Goal: Find contact information: Find contact information

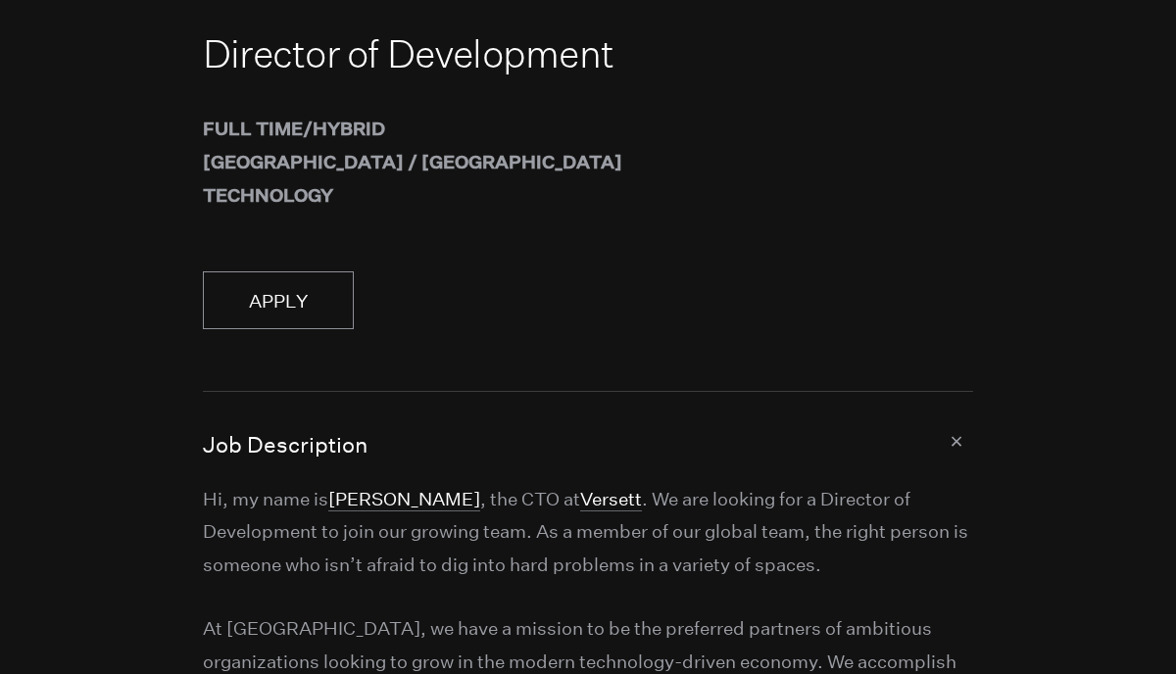
scroll to position [108, 0]
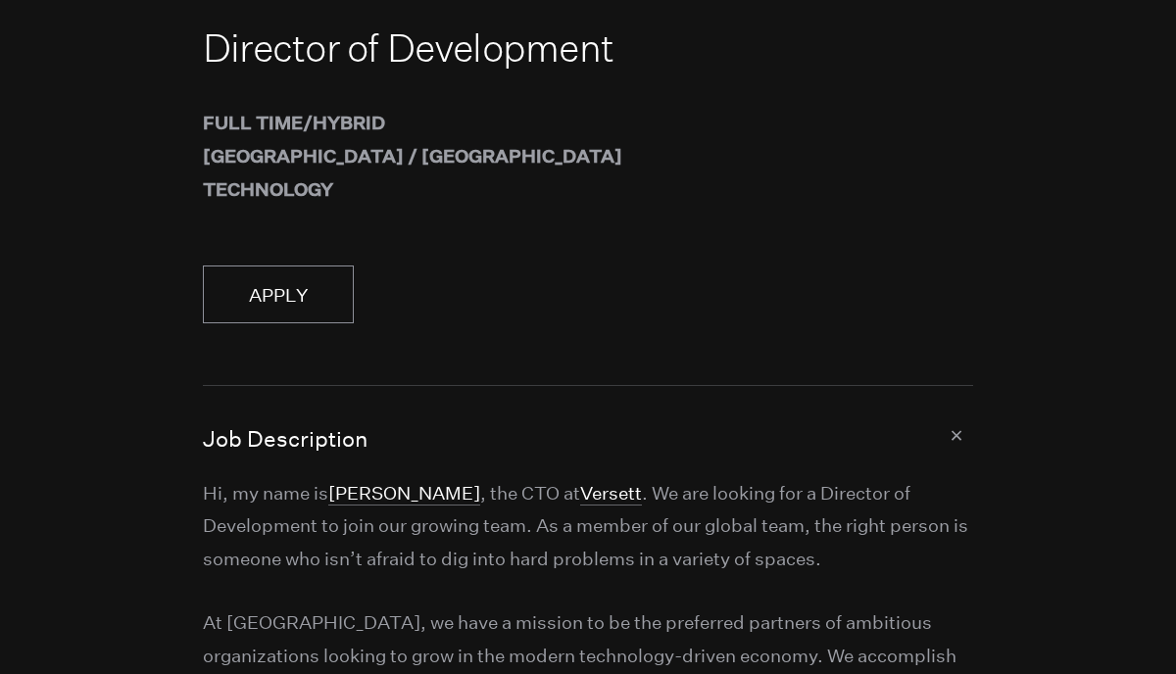
click at [954, 437] on button "Job Description" at bounding box center [588, 431] width 770 height 90
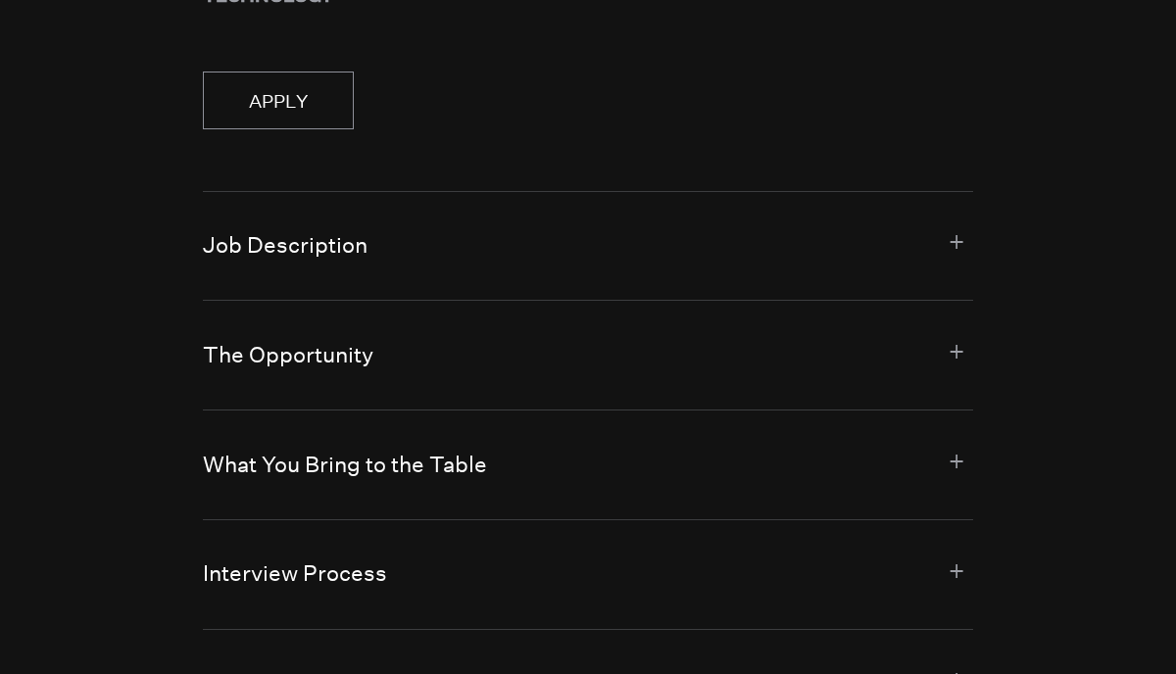
scroll to position [306, 0]
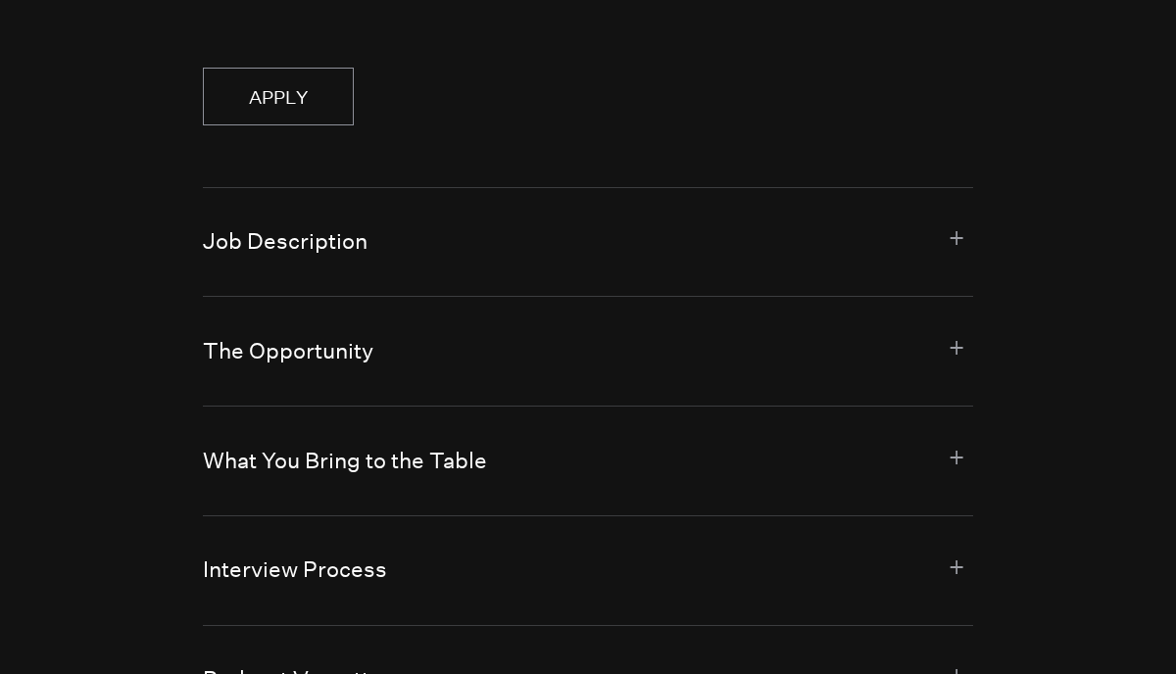
click at [957, 357] on button "The Opportunity" at bounding box center [588, 351] width 770 height 109
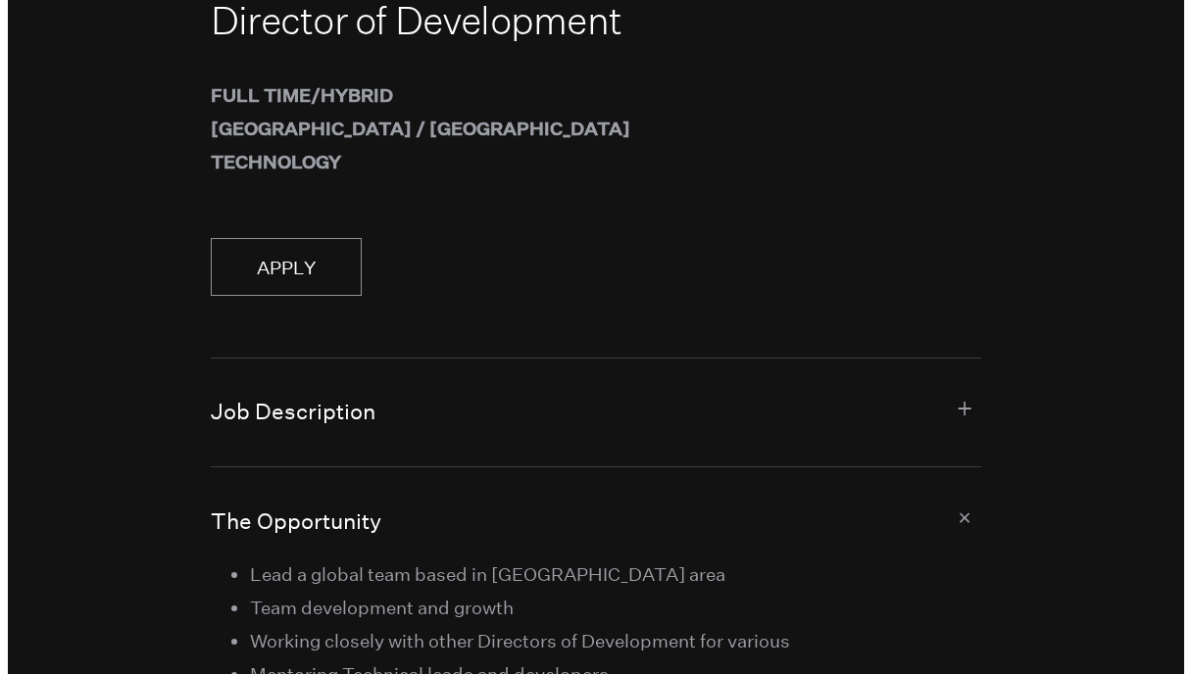
scroll to position [0, 0]
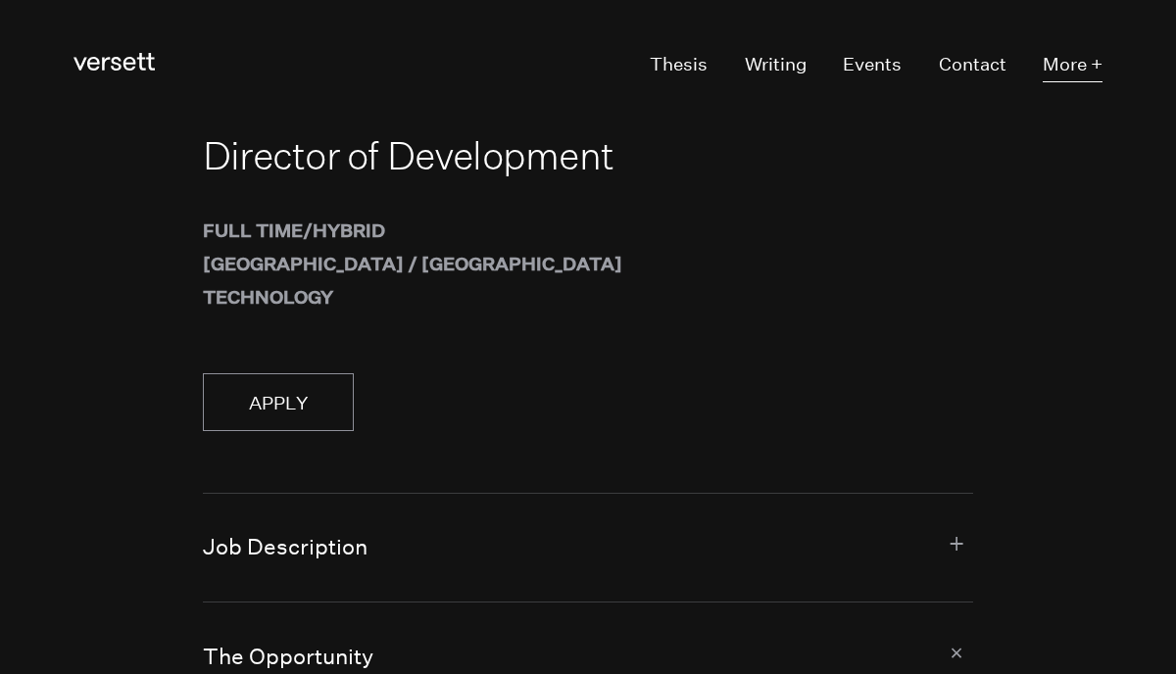
click at [1082, 61] on button "More +" at bounding box center [1073, 64] width 60 height 35
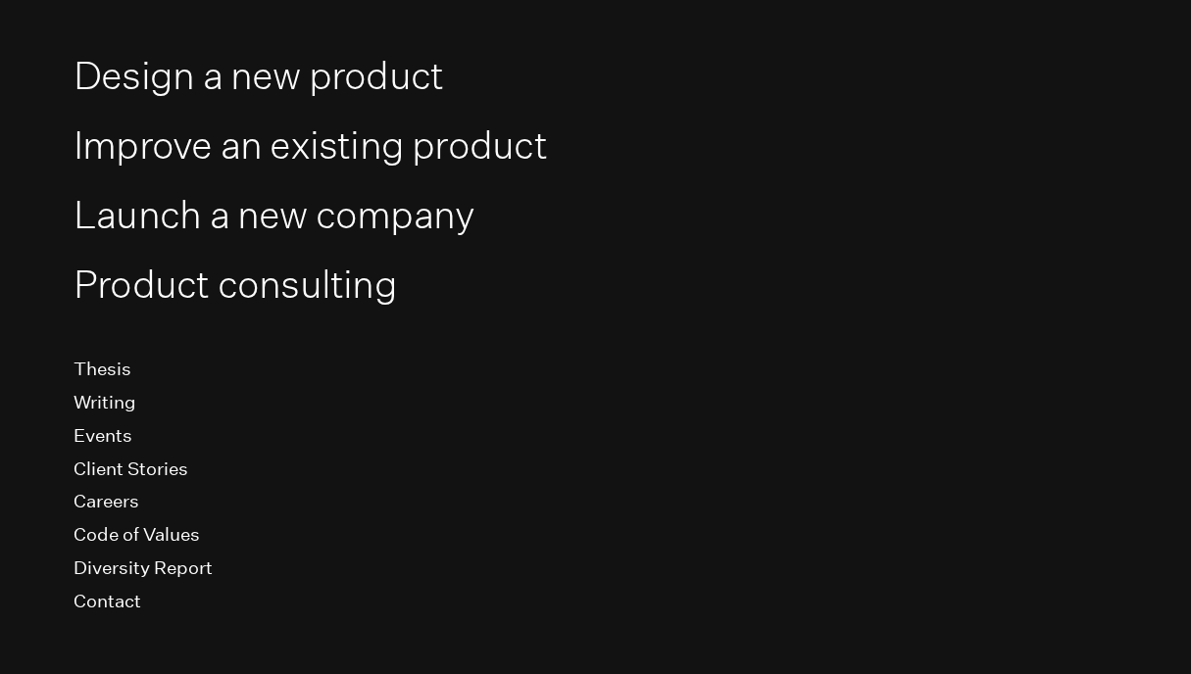
scroll to position [182, 0]
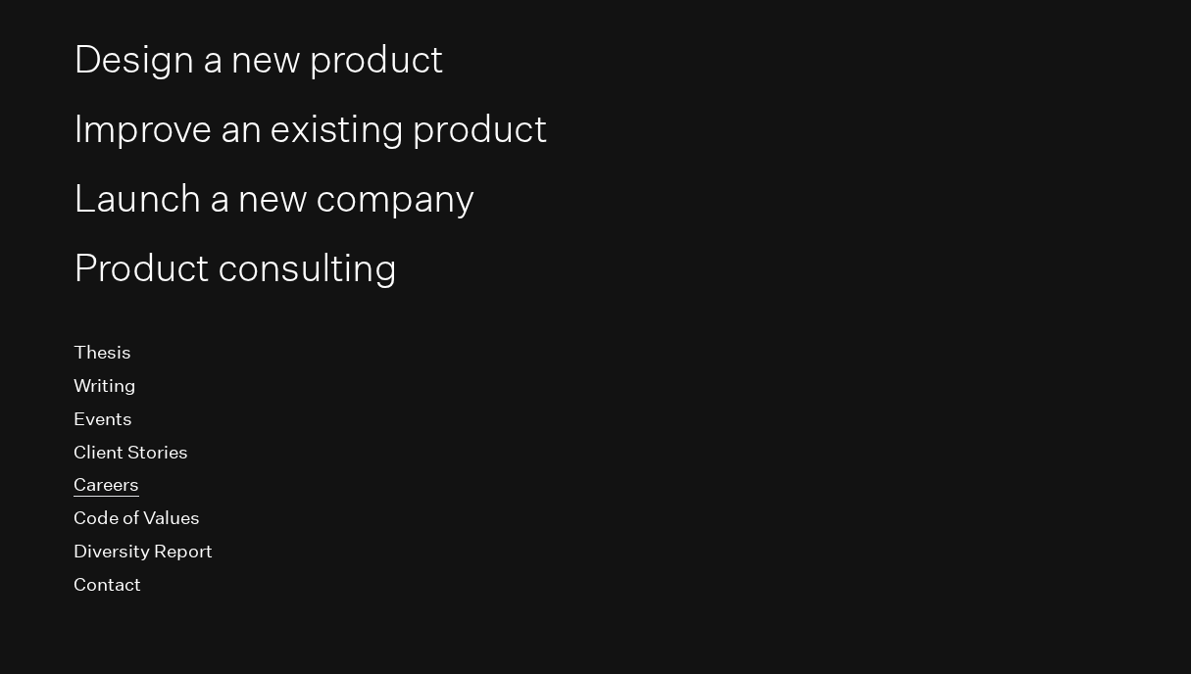
click at [104, 482] on link "Careers" at bounding box center [106, 484] width 66 height 24
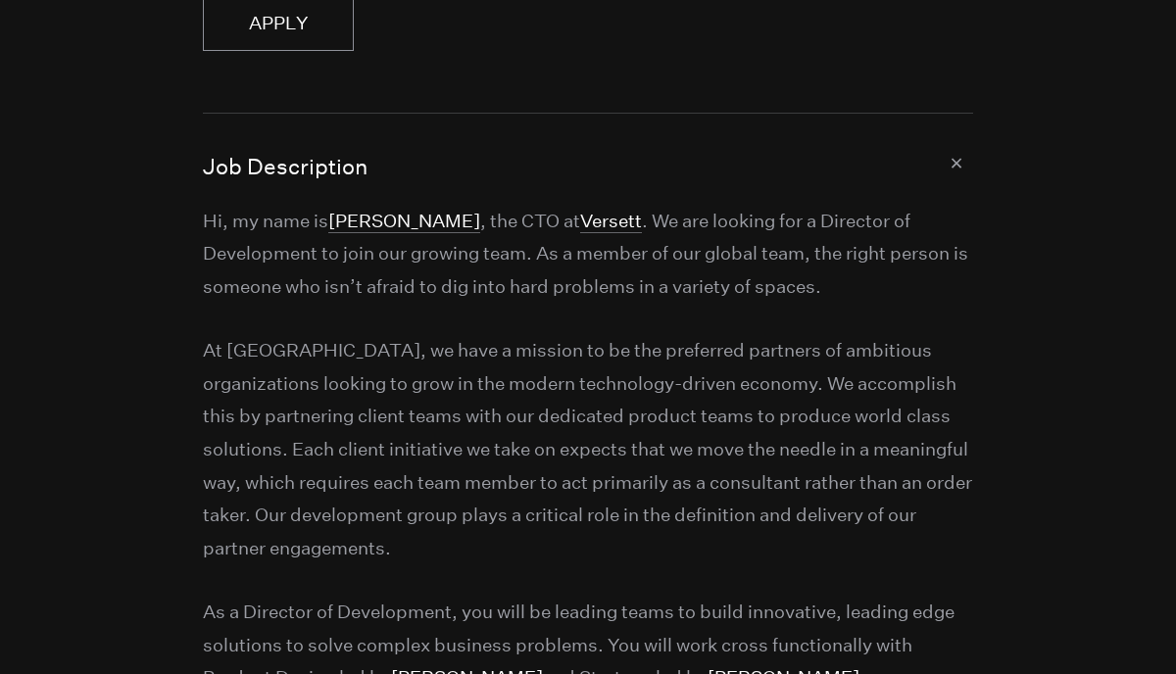
scroll to position [386, 0]
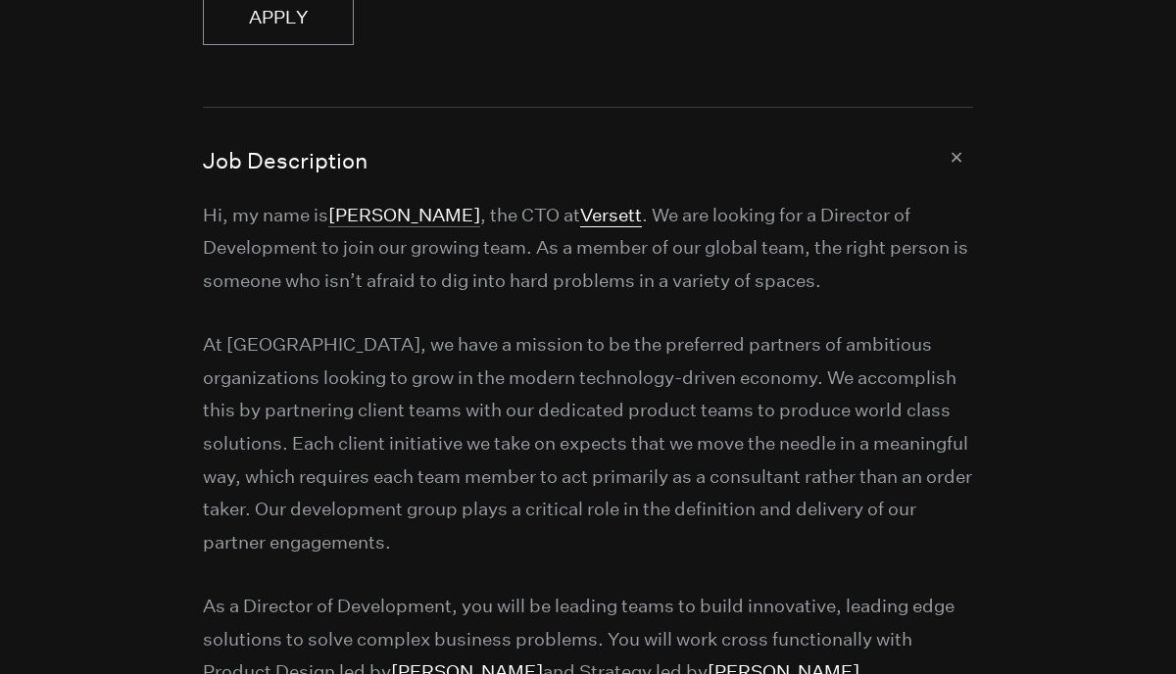
click at [580, 214] on link "Versett" at bounding box center [611, 215] width 62 height 24
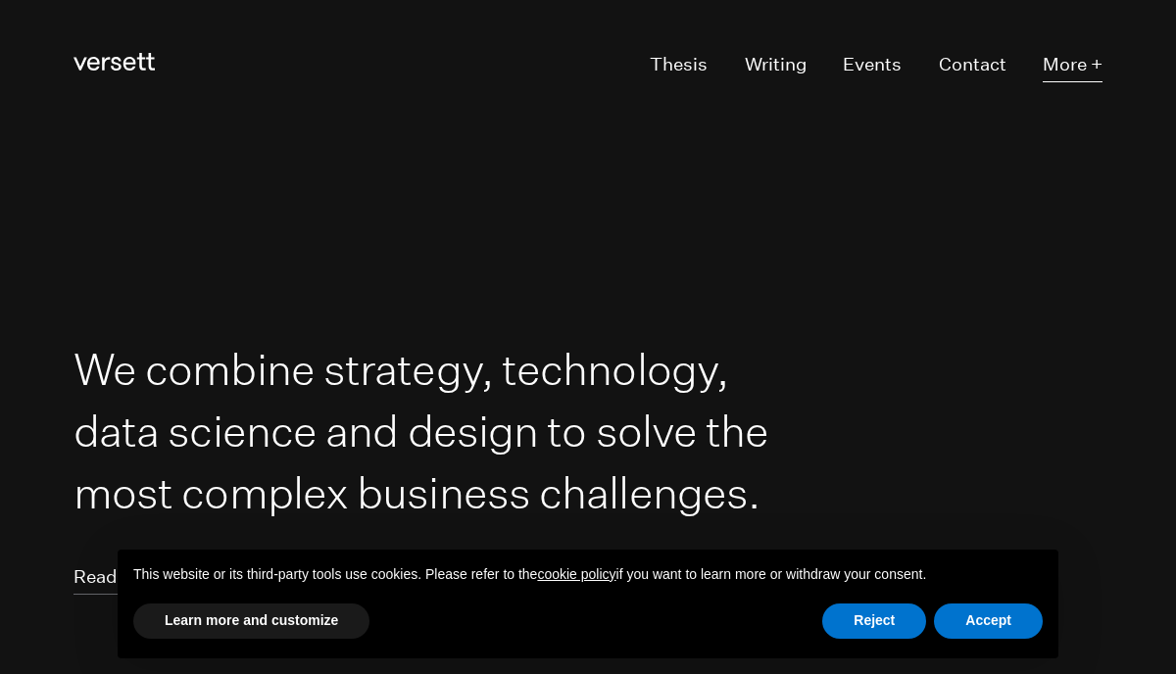
click at [1073, 56] on button "More +" at bounding box center [1073, 64] width 60 height 35
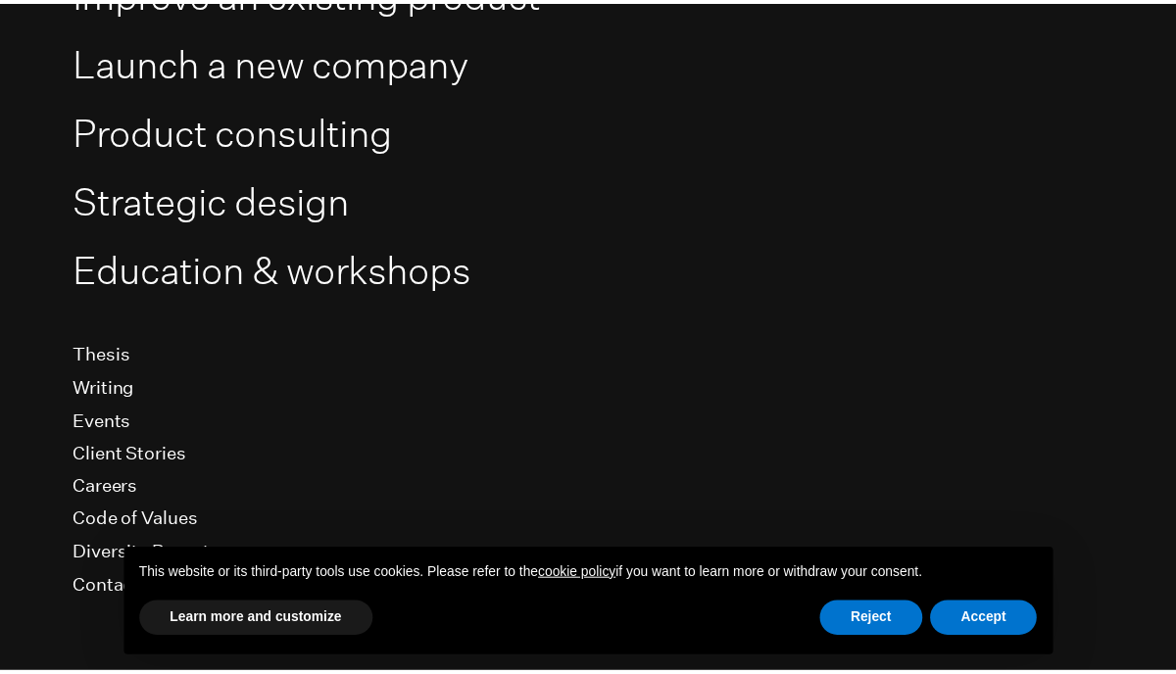
scroll to position [320, 0]
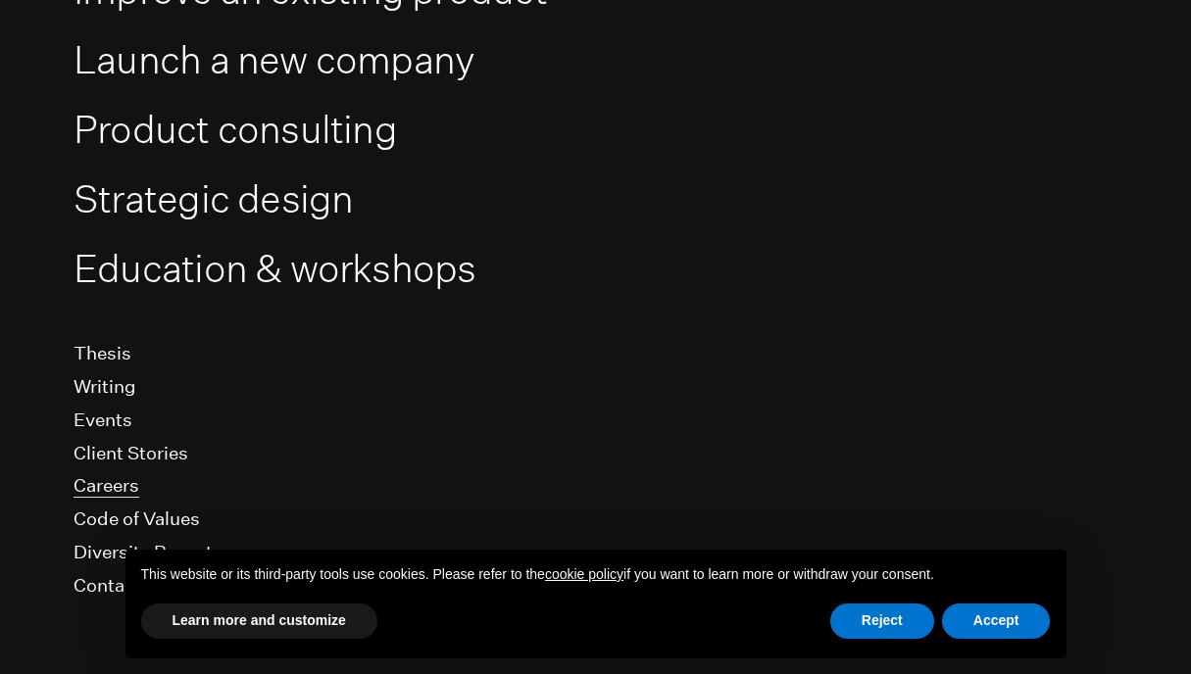
click at [119, 486] on link "Careers" at bounding box center [106, 485] width 66 height 24
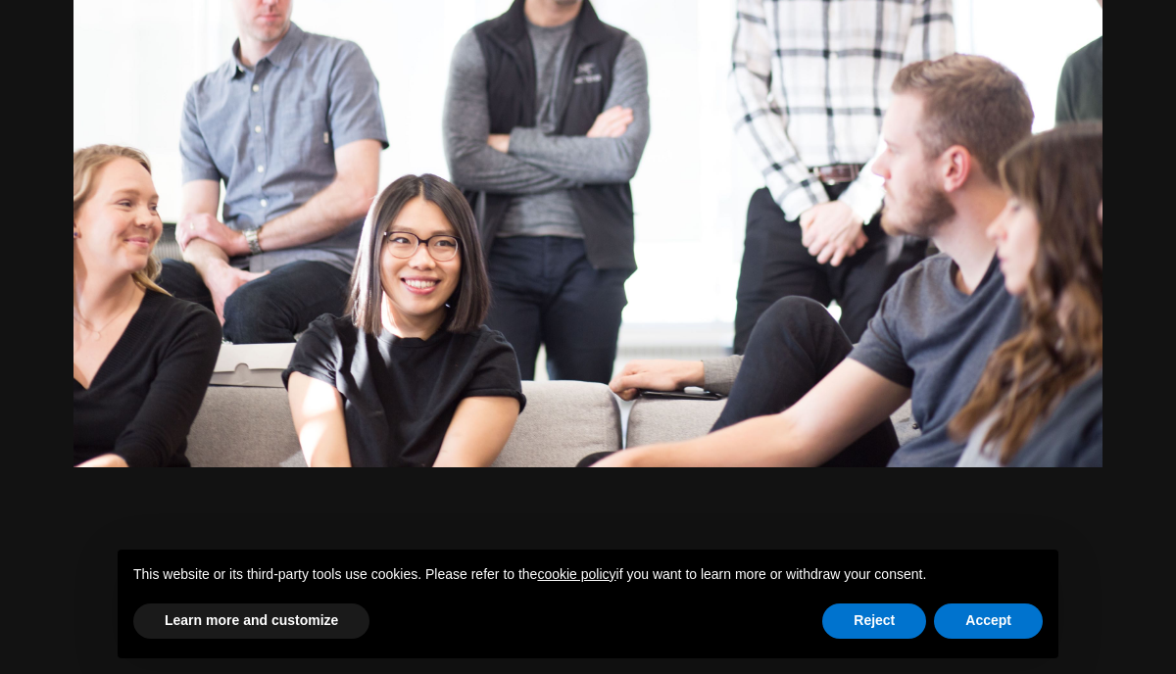
scroll to position [860, 0]
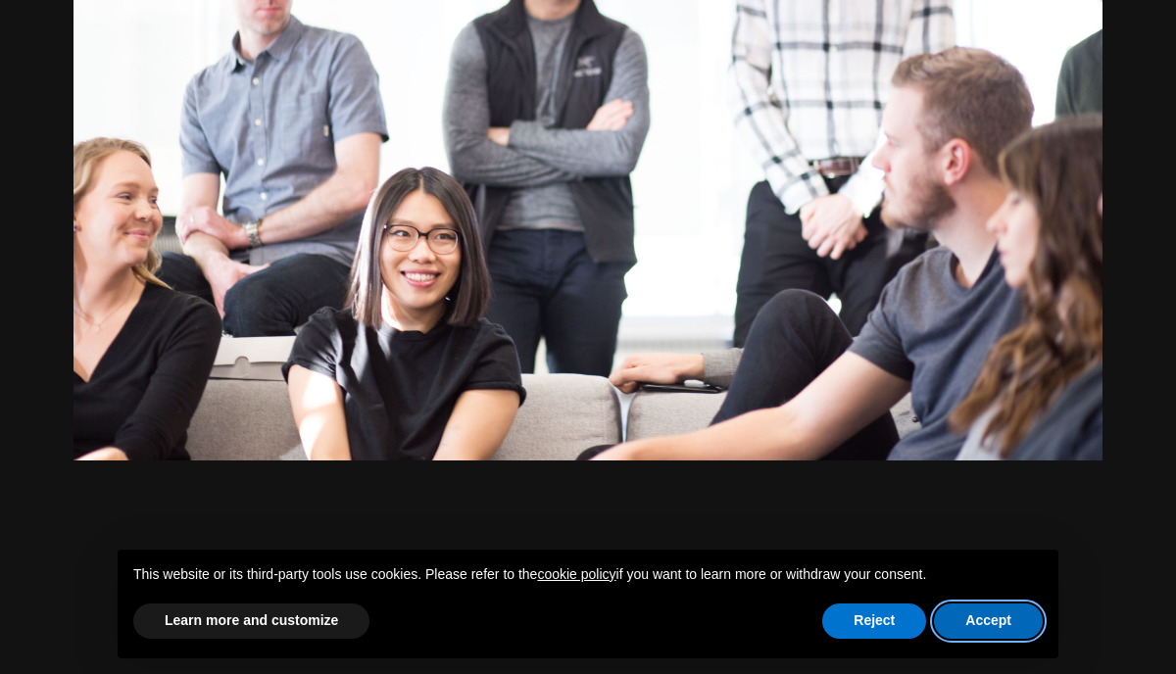
click at [976, 624] on button "Accept" at bounding box center [988, 621] width 109 height 35
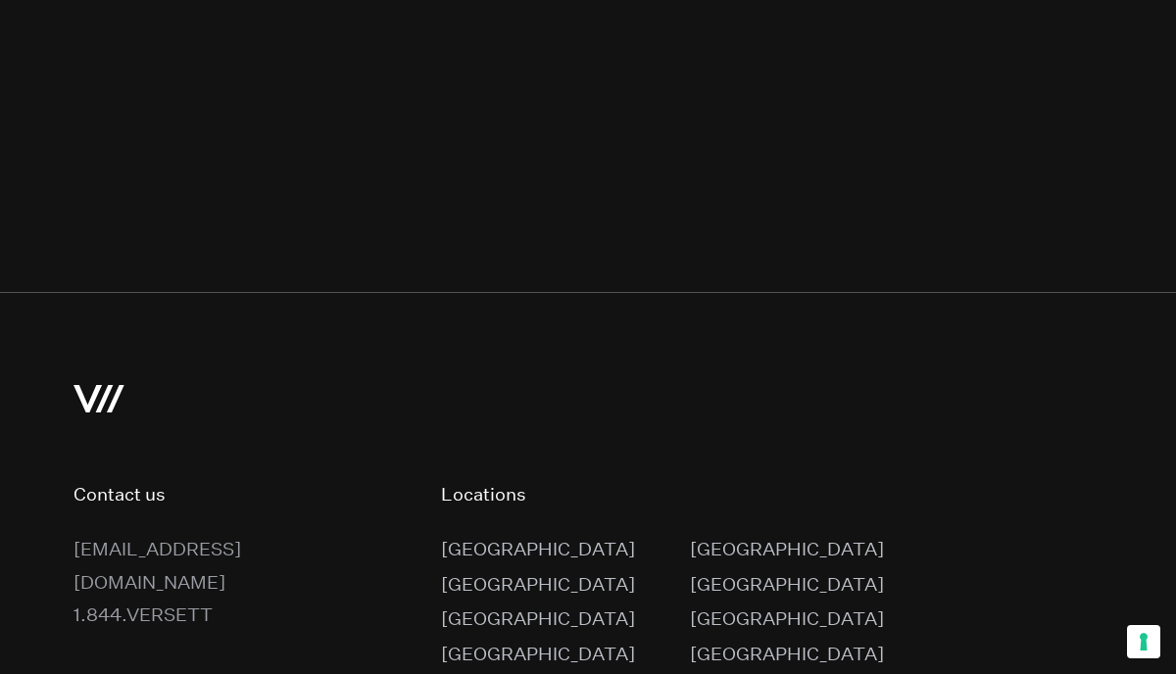
scroll to position [3315, 0]
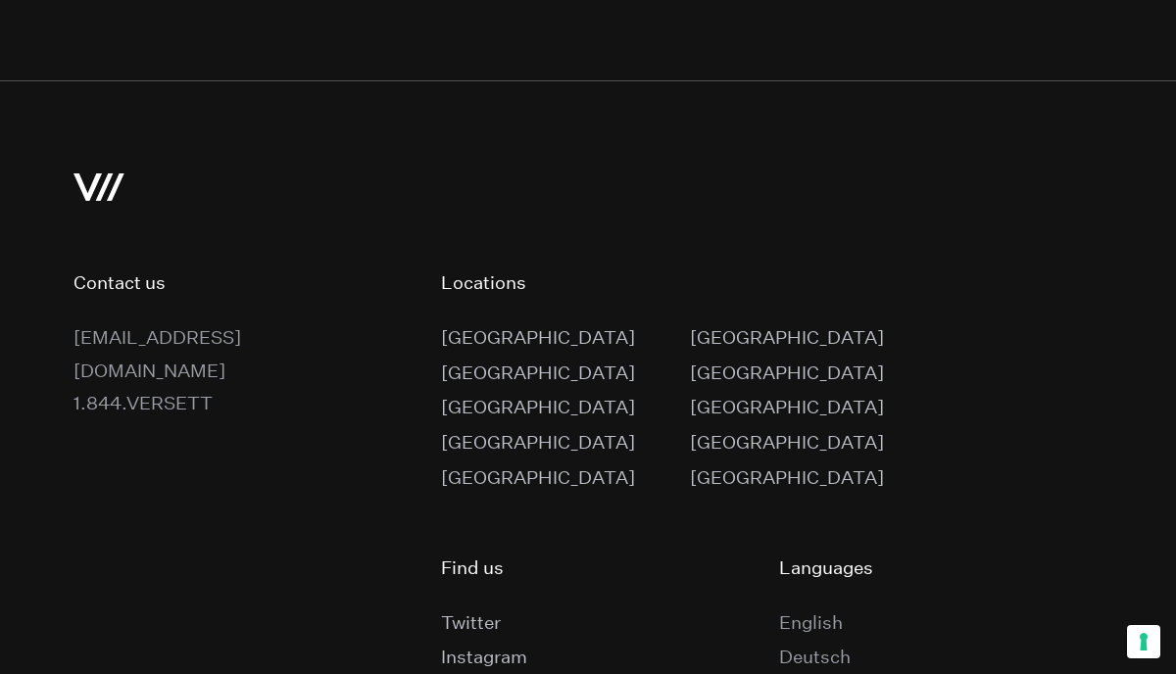
click at [481, 356] on div "[GEOGRAPHIC_DATA]" at bounding box center [538, 372] width 194 height 33
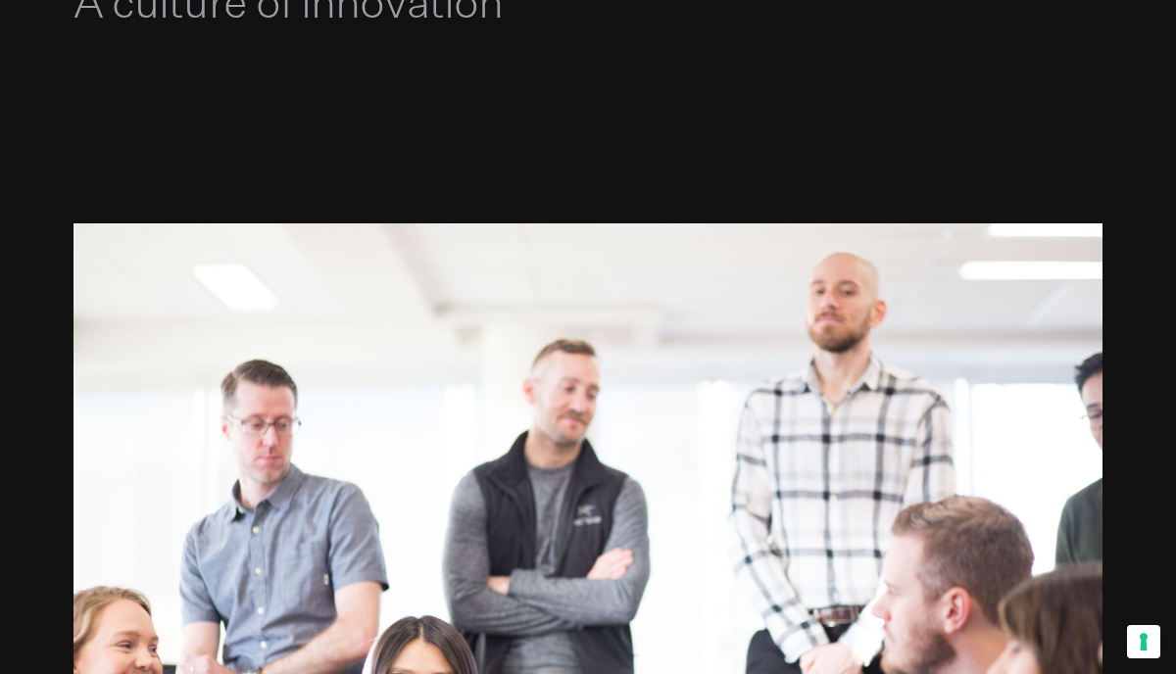
scroll to position [417, 0]
